Goal: Task Accomplishment & Management: Use online tool/utility

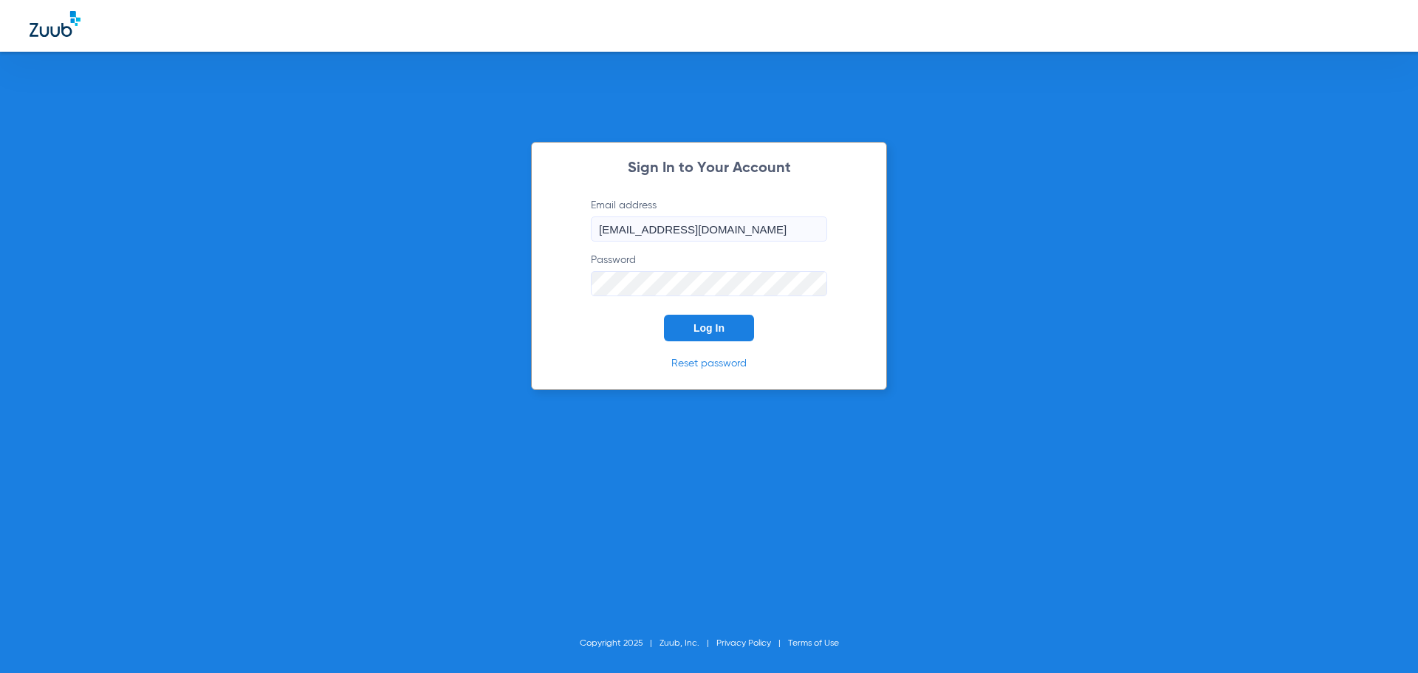
click at [693, 326] on button "Log In" at bounding box center [709, 328] width 90 height 27
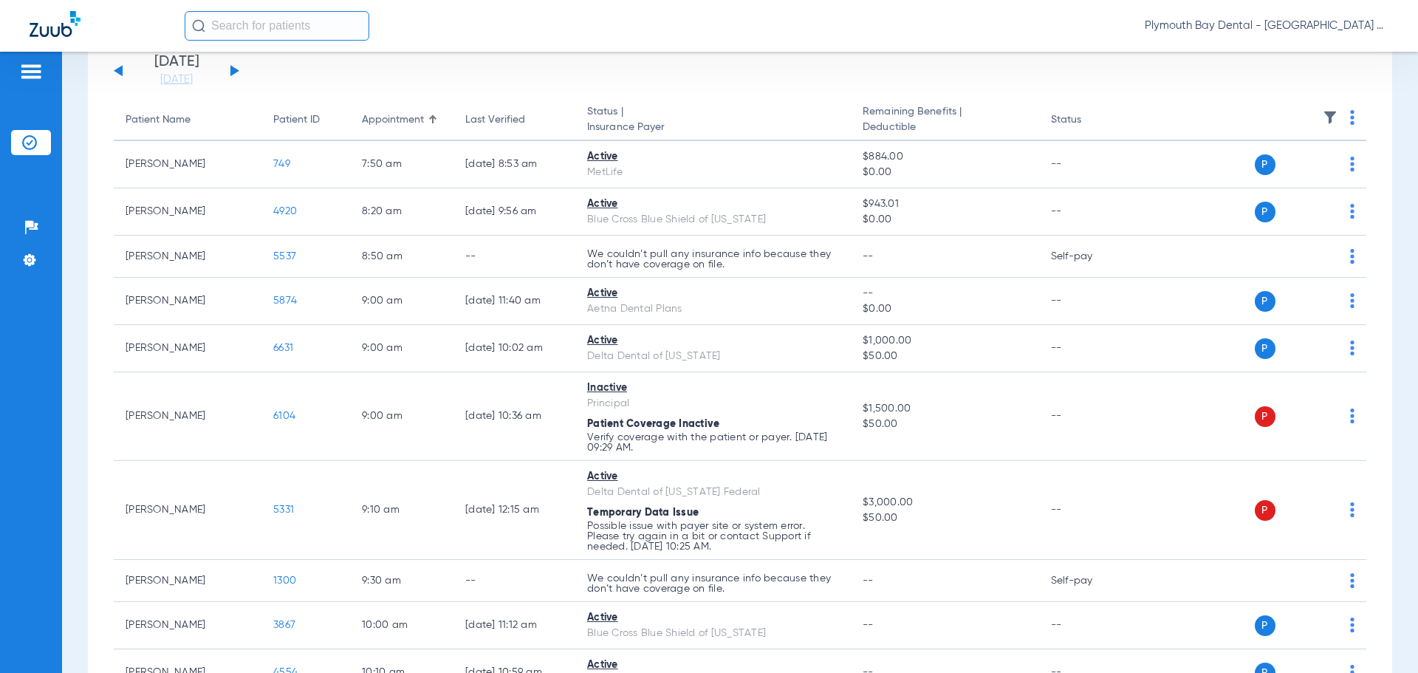
scroll to position [30, 0]
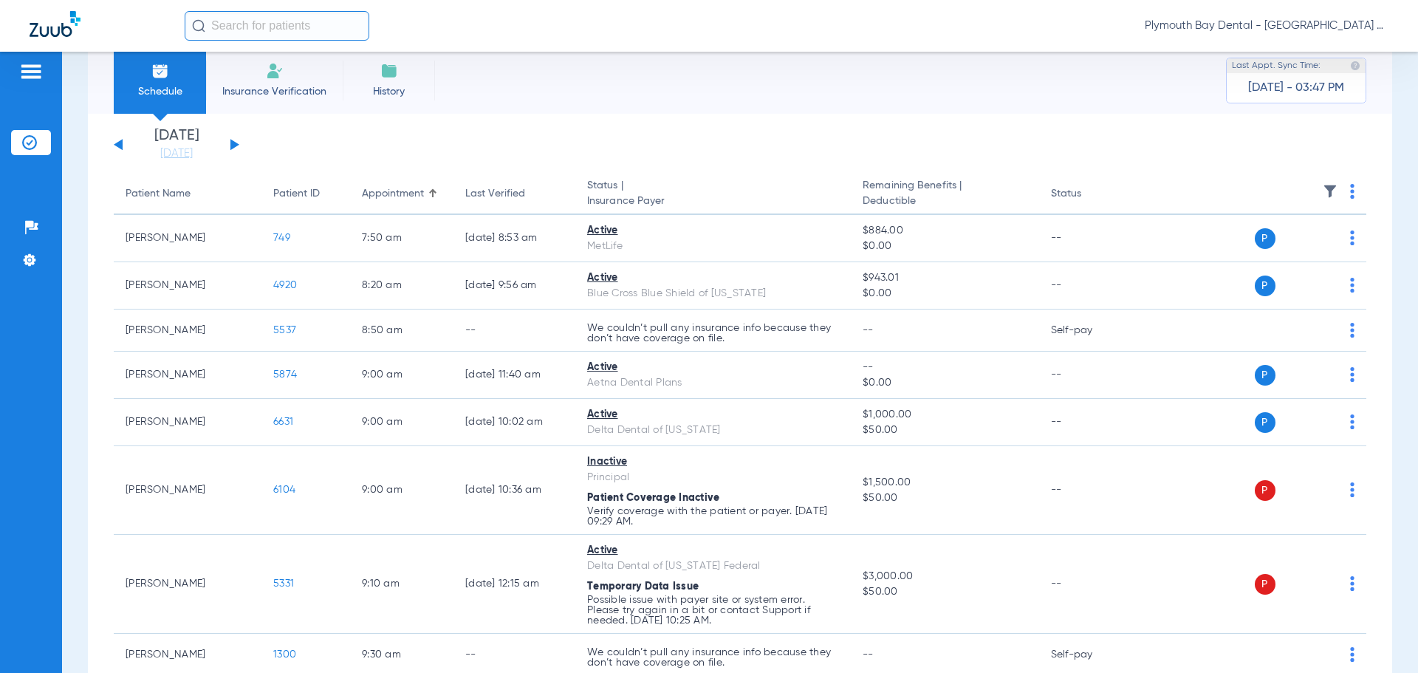
click at [233, 145] on button at bounding box center [234, 144] width 9 height 11
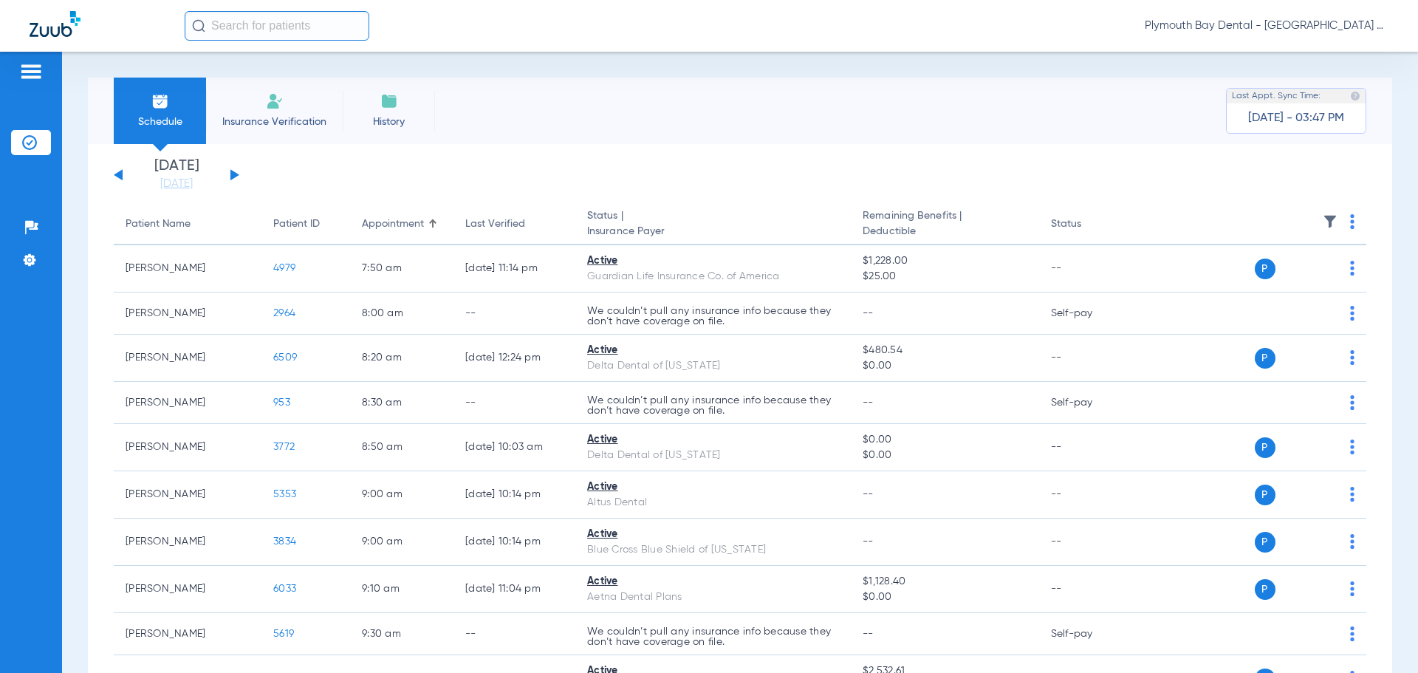
click at [236, 174] on button at bounding box center [234, 174] width 9 height 11
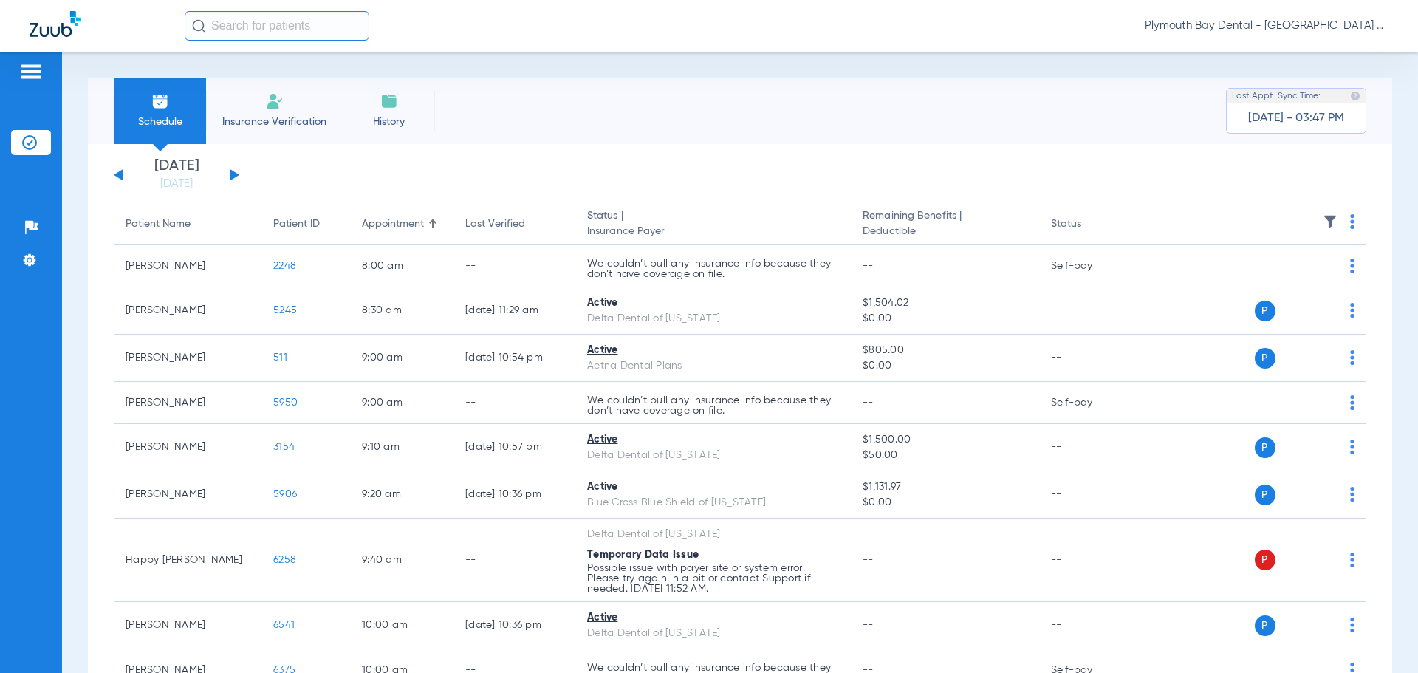
click at [233, 175] on button at bounding box center [234, 174] width 9 height 11
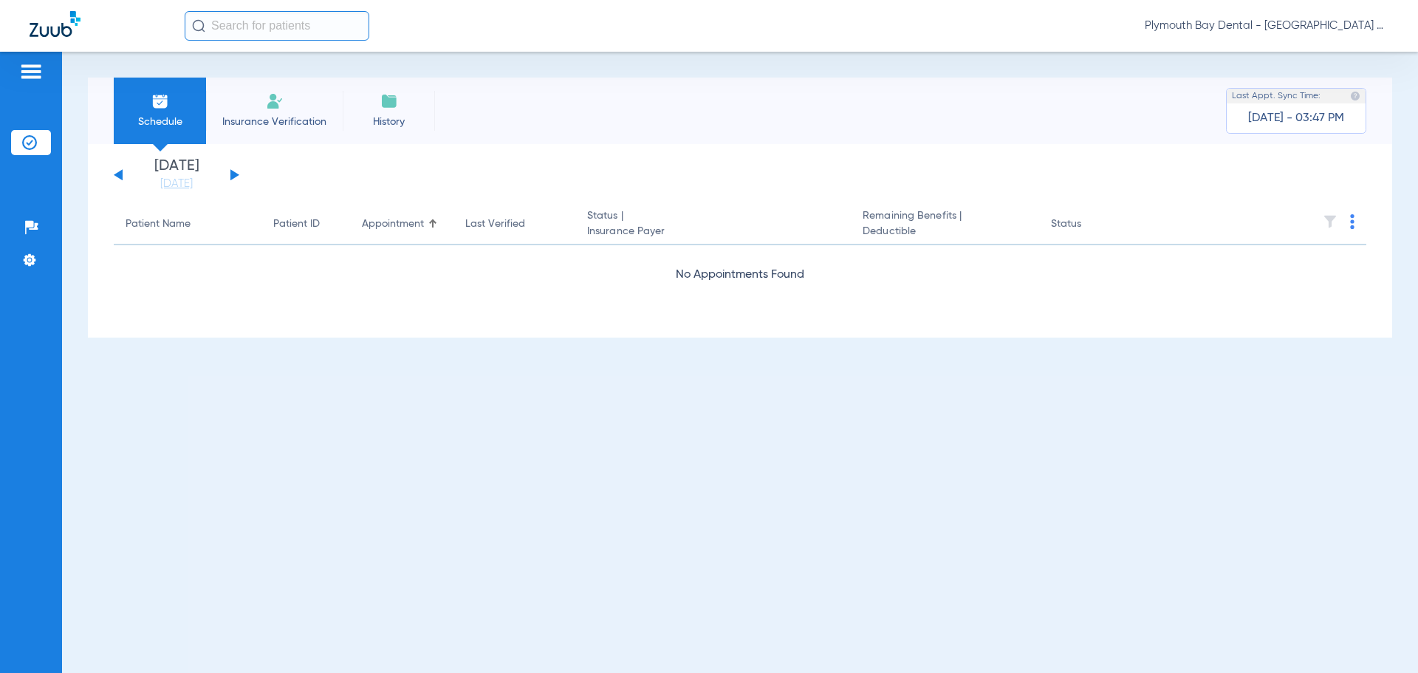
click at [230, 174] on button at bounding box center [234, 174] width 9 height 11
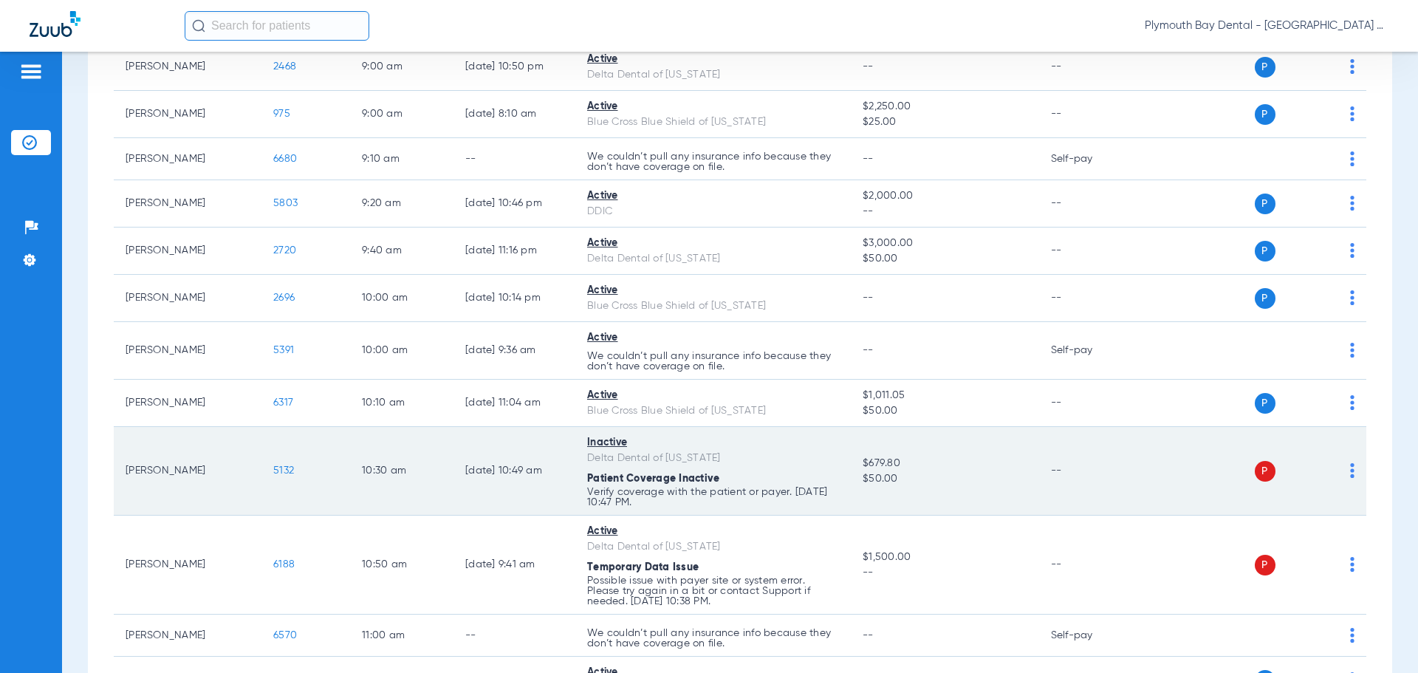
scroll to position [369, 0]
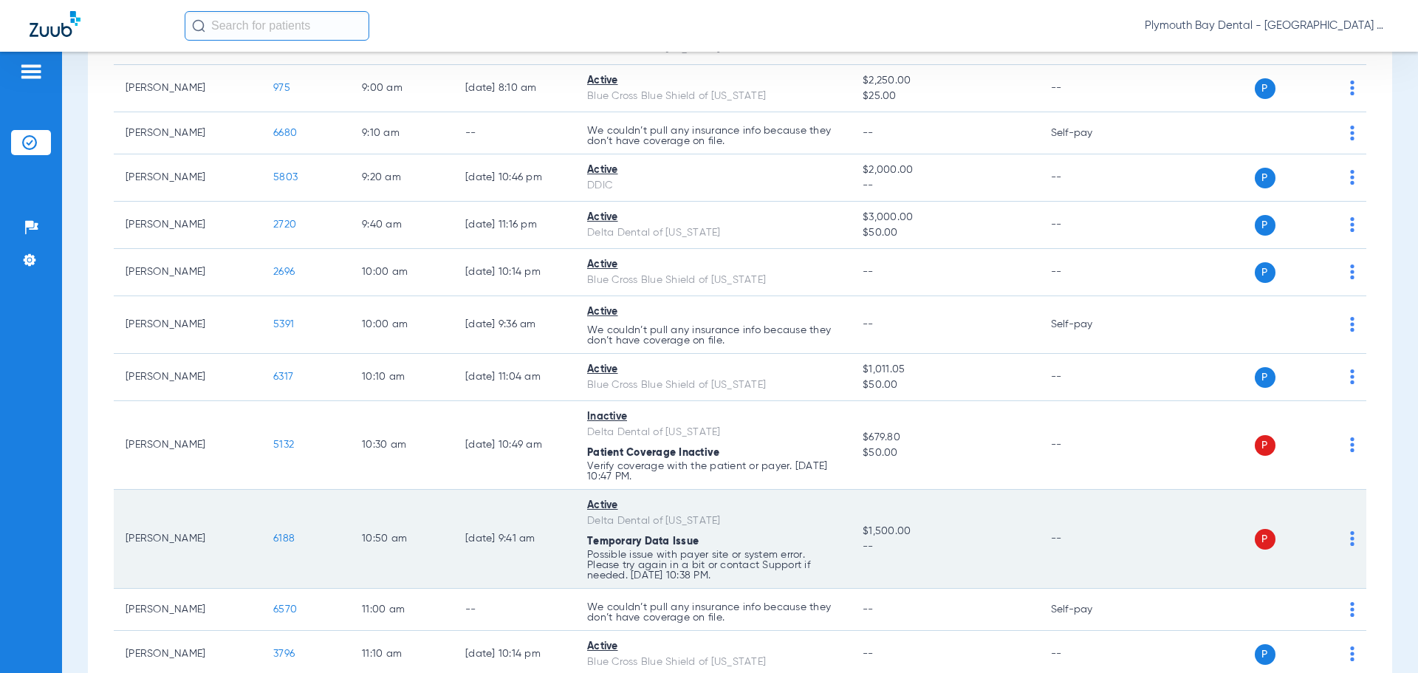
click at [288, 533] on span "6188" at bounding box center [283, 538] width 21 height 10
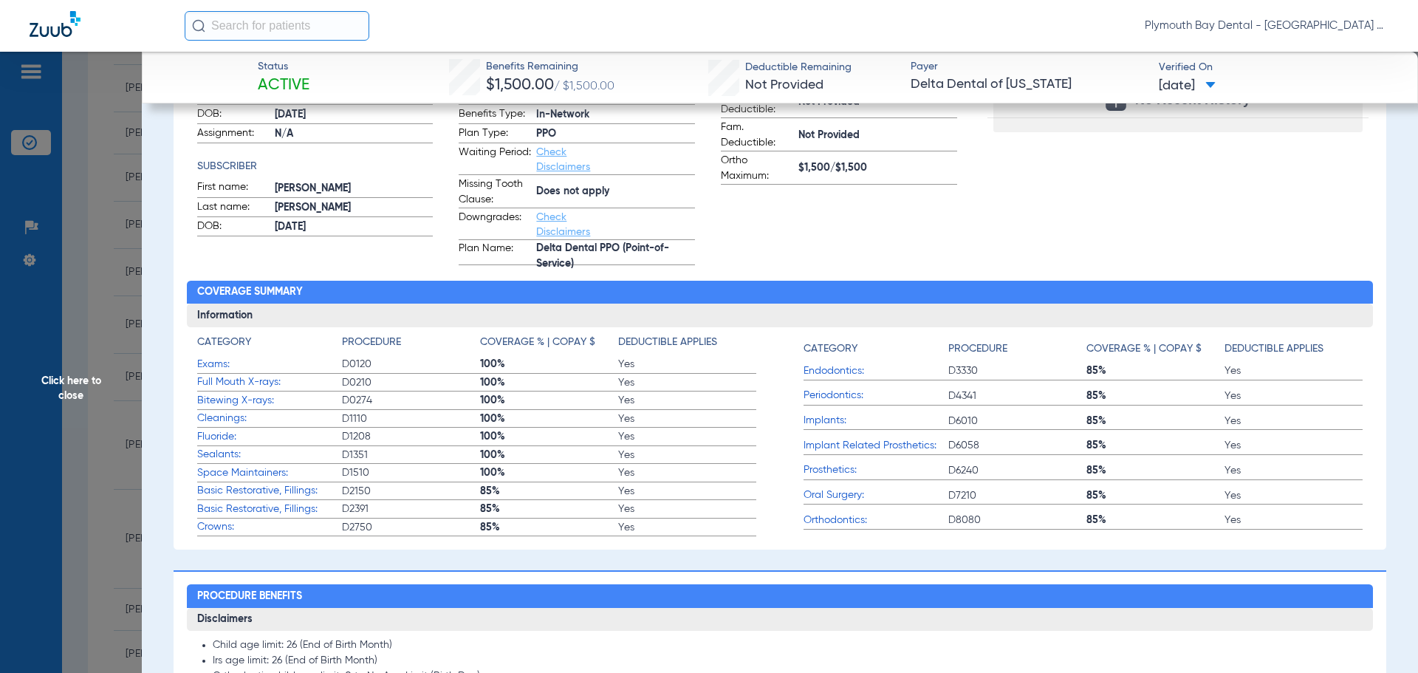
scroll to position [0, 0]
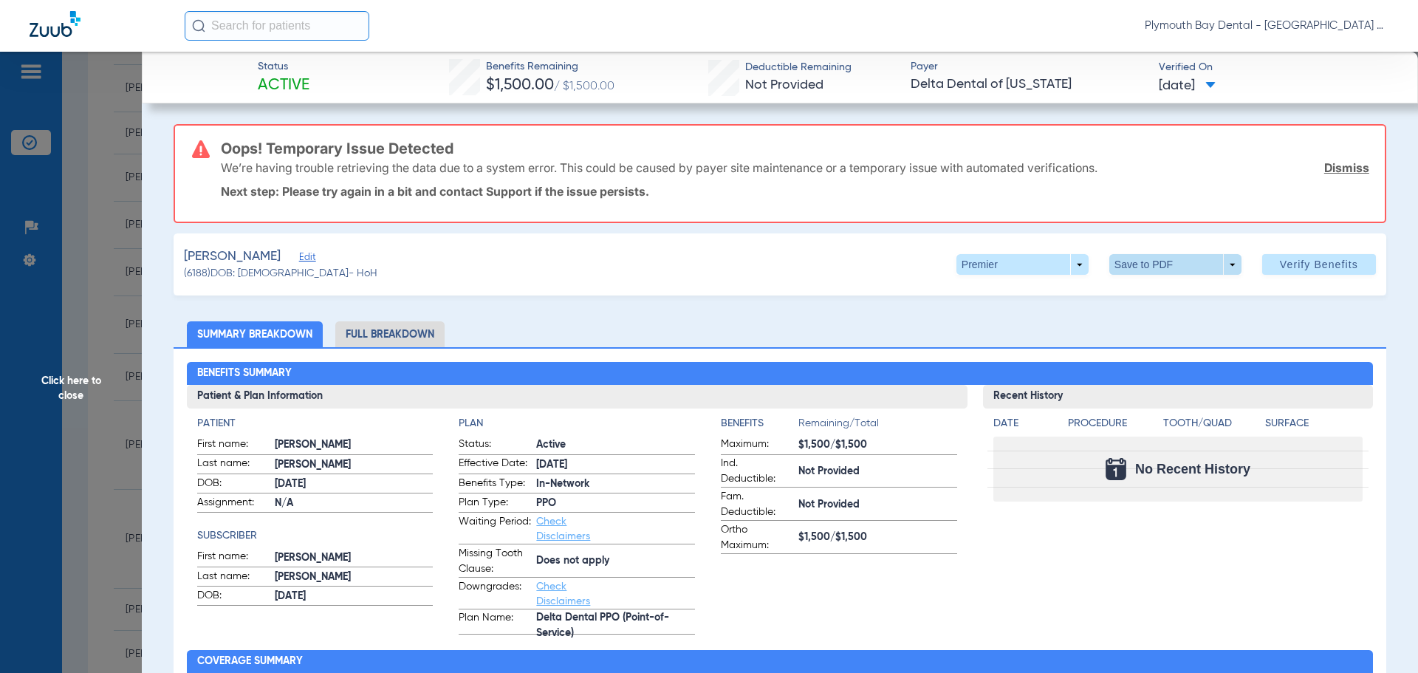
drag, startPoint x: 1325, startPoint y: 170, endPoint x: 1150, endPoint y: 170, distance: 174.2
click at [1325, 169] on link "Dismiss" at bounding box center [1346, 167] width 45 height 15
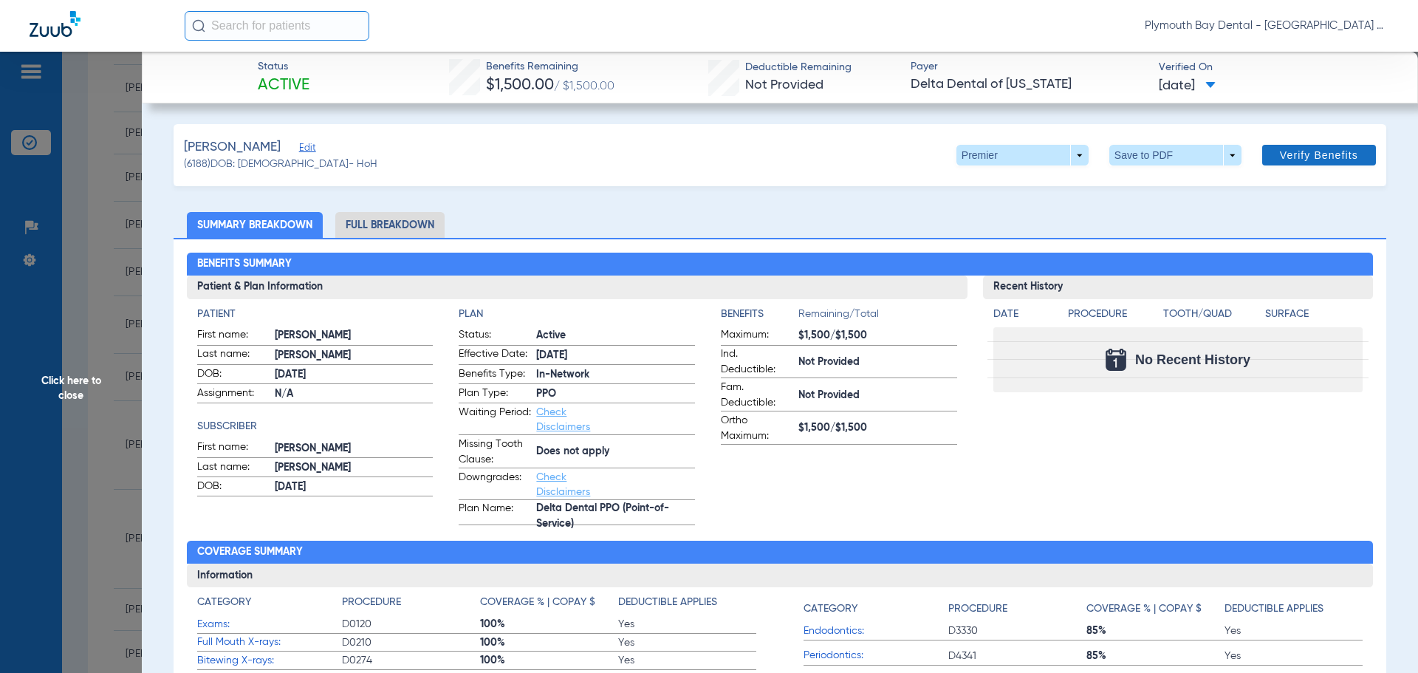
click at [1262, 155] on span at bounding box center [1319, 154] width 114 height 35
